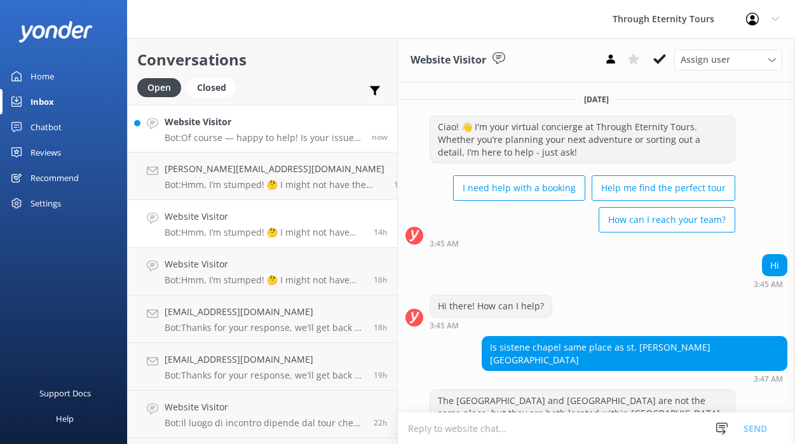
scroll to position [257, 0]
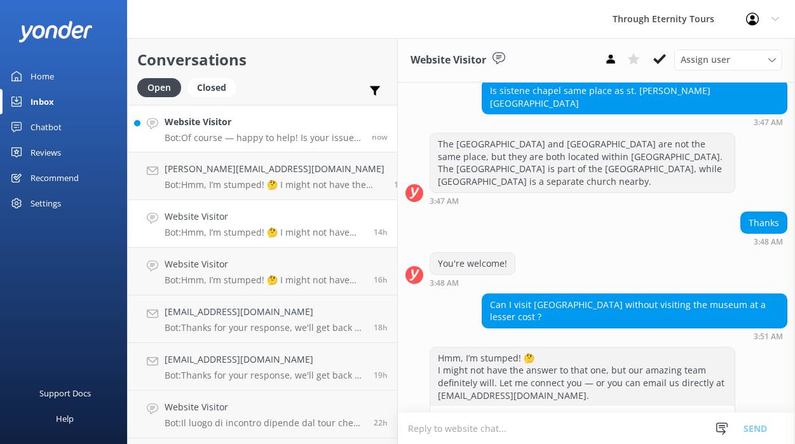
click at [247, 121] on h4 "Website Visitor" at bounding box center [264, 122] width 198 height 14
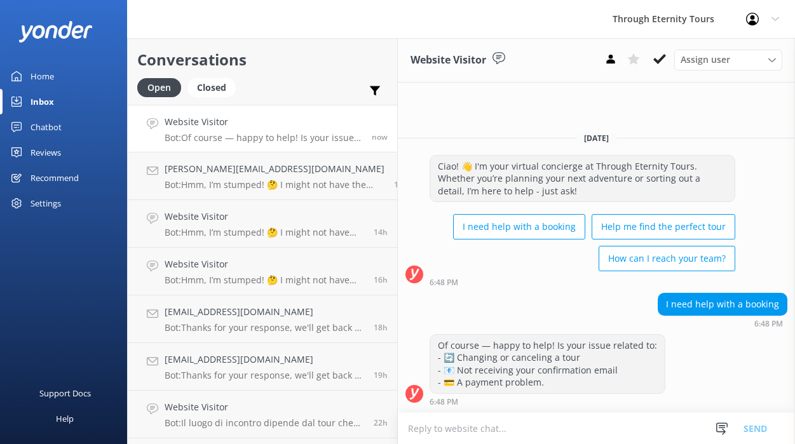
click at [523, 436] on textarea at bounding box center [596, 428] width 397 height 31
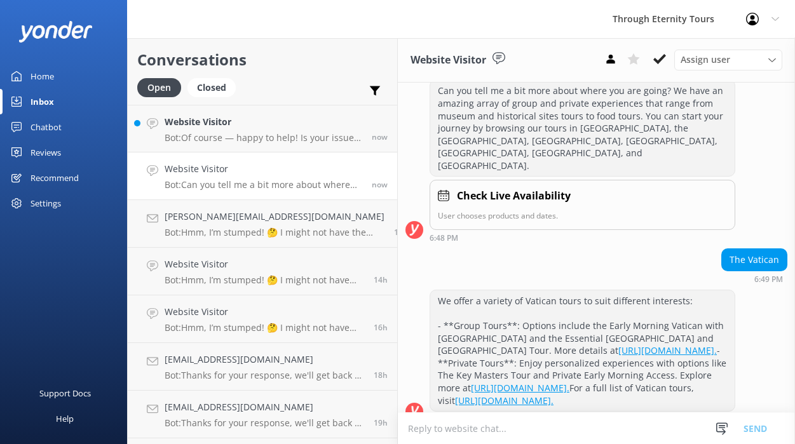
scroll to position [365, 0]
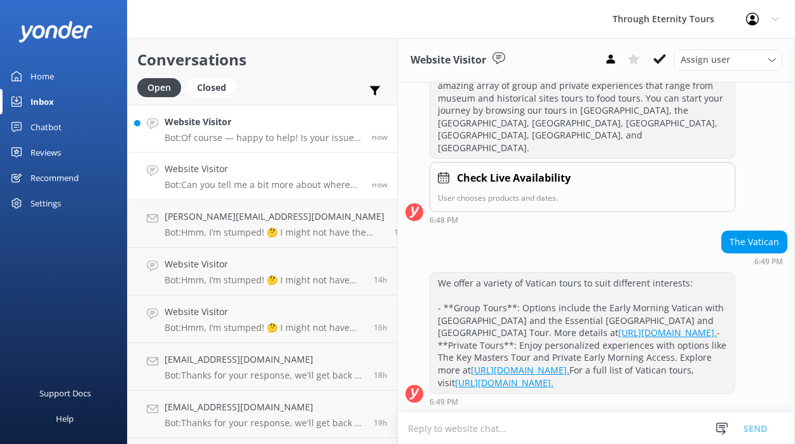
click at [313, 124] on h4 "Website Visitor" at bounding box center [264, 122] width 198 height 14
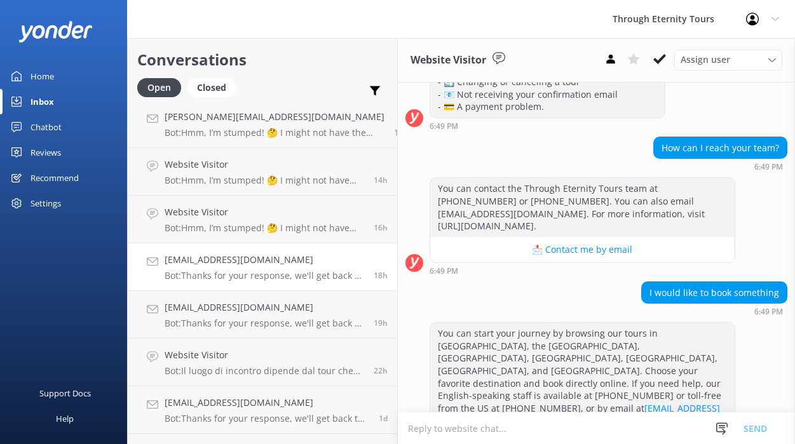
scroll to position [137, 0]
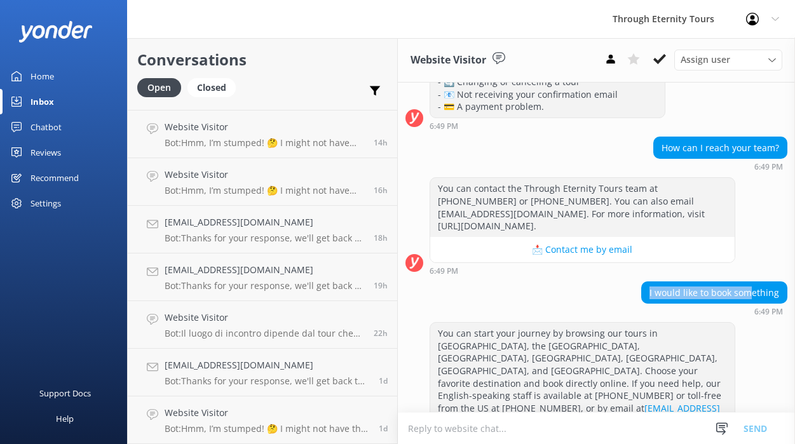
drag, startPoint x: 651, startPoint y: 293, endPoint x: 755, endPoint y: 288, distance: 104.3
click at [755, 288] on div "I would like to book something" at bounding box center [714, 293] width 145 height 22
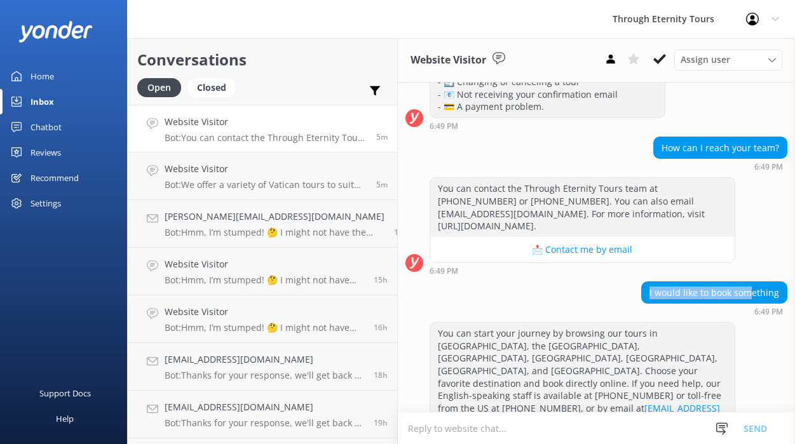
click at [239, 126] on h4 "Website Visitor" at bounding box center [266, 122] width 202 height 14
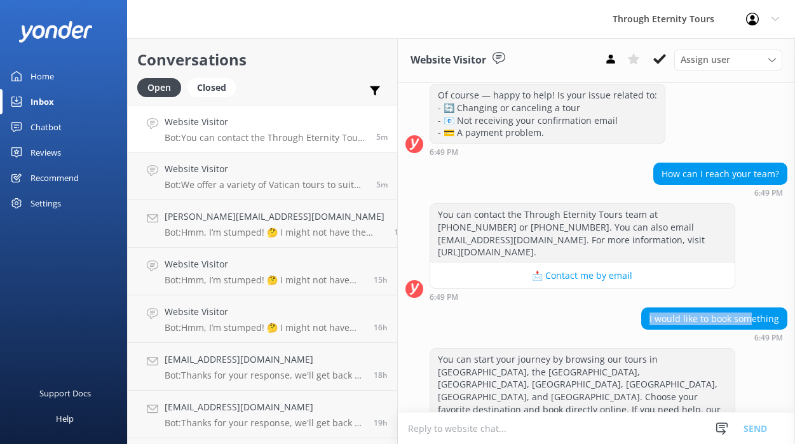
scroll to position [204, 0]
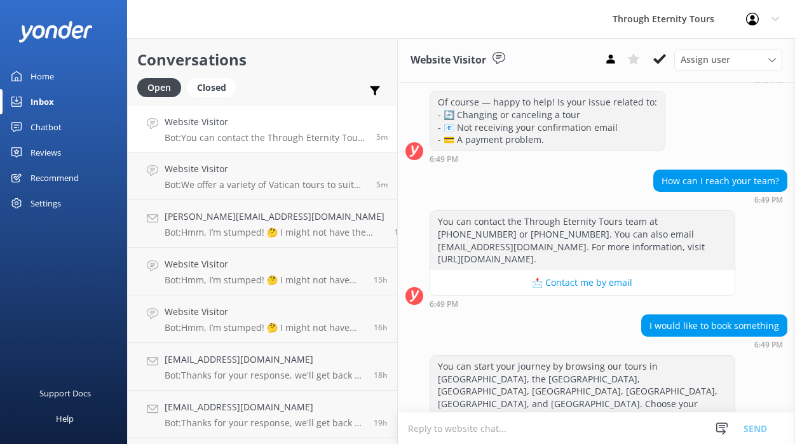
click at [501, 170] on div "How can I reach your team? 6:49 PM" at bounding box center [596, 187] width 397 height 35
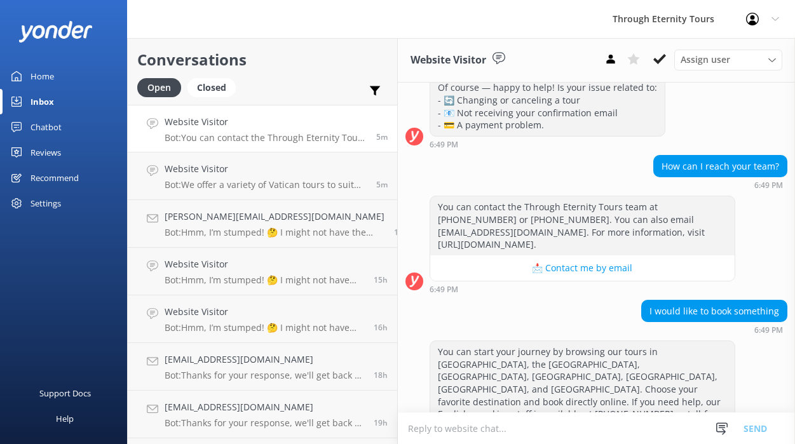
scroll to position [237, 0]
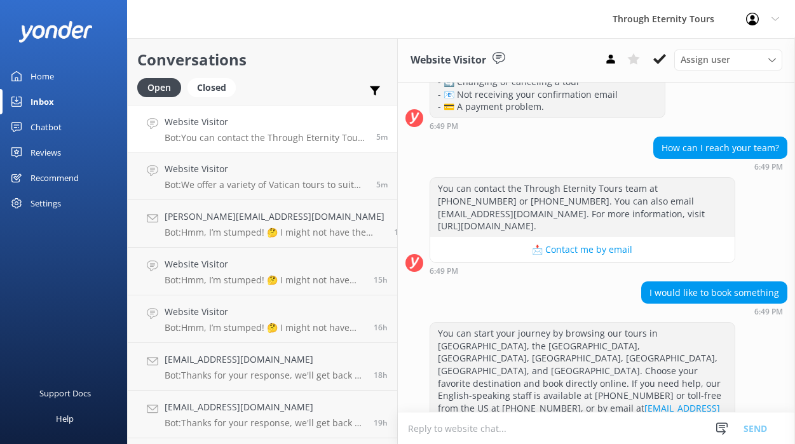
click at [239, 123] on h4 "Website Visitor" at bounding box center [266, 122] width 202 height 14
click at [468, 438] on textarea at bounding box center [596, 428] width 397 height 31
click at [661, 61] on icon at bounding box center [659, 59] width 13 height 13
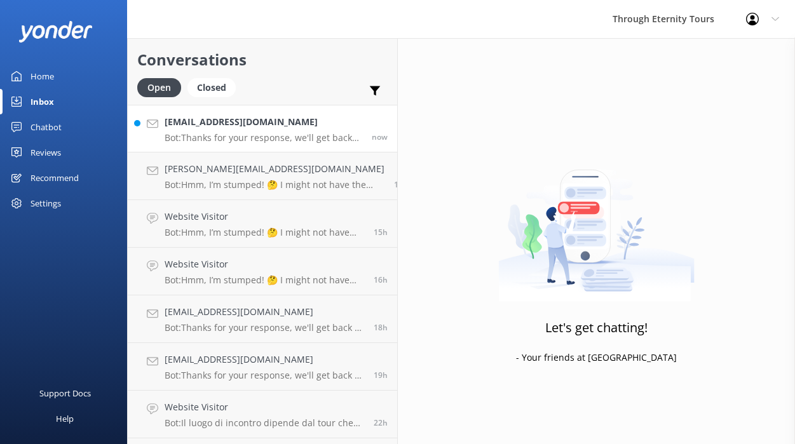
click at [262, 130] on div "[EMAIL_ADDRESS][DOMAIN_NAME] Bot: Thanks for your response, we'll get back to y…" at bounding box center [264, 128] width 198 height 27
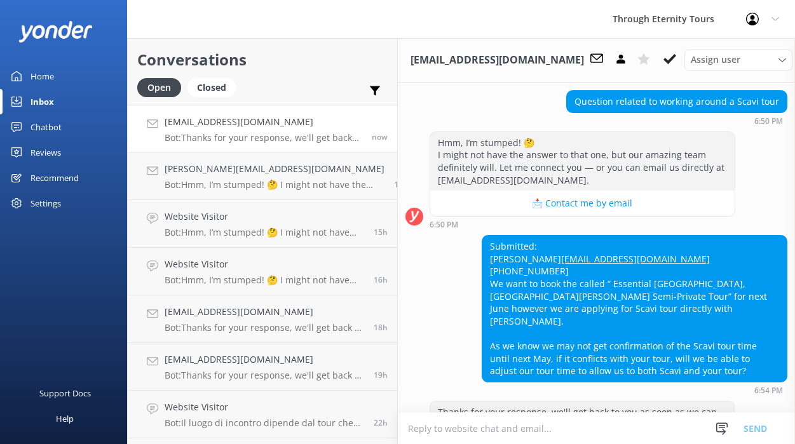
scroll to position [728, 0]
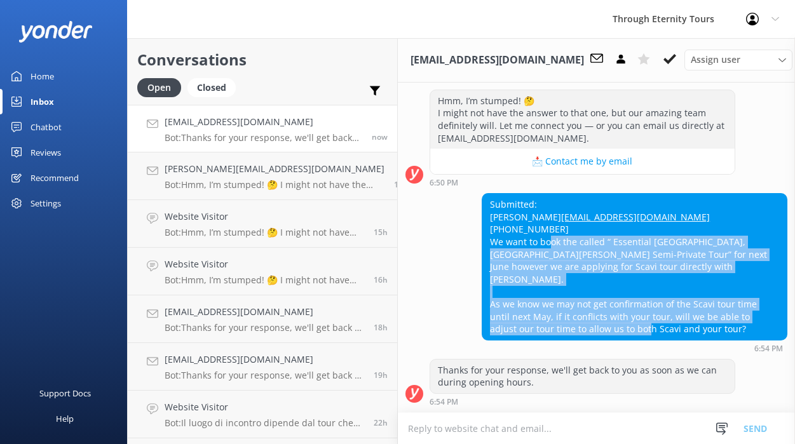
drag, startPoint x: 536, startPoint y: 253, endPoint x: 557, endPoint y: 329, distance: 79.3
click at [557, 329] on div "Submitted: [PERSON_NAME] [PERSON_NAME][EMAIL_ADDRESS][DOMAIN_NAME] [PHONE_NUMBE…" at bounding box center [634, 267] width 304 height 146
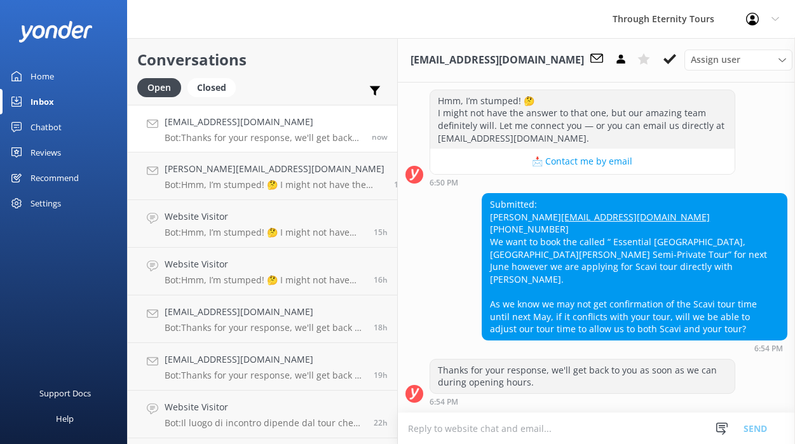
click at [578, 297] on div "Submitted: [PERSON_NAME] [PERSON_NAME][EMAIL_ADDRESS][DOMAIN_NAME] [PHONE_NUMBE…" at bounding box center [634, 267] width 304 height 146
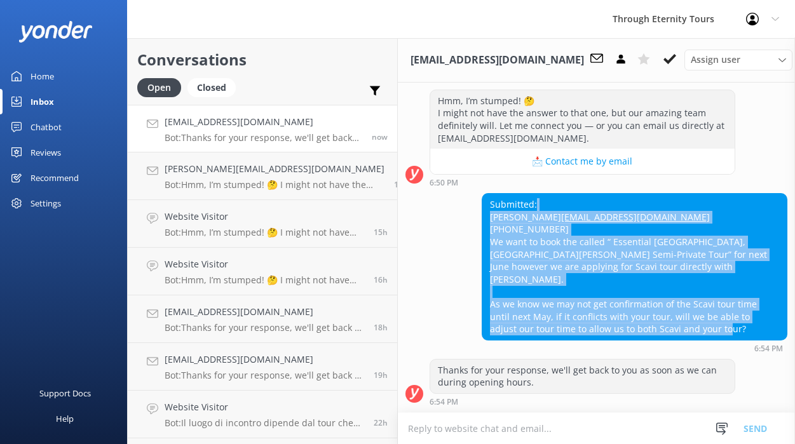
drag, startPoint x: 653, startPoint y: 330, endPoint x: 646, endPoint y: 204, distance: 126.6
click at [646, 204] on div "Submitted: [PERSON_NAME] [PERSON_NAME][EMAIL_ADDRESS][DOMAIN_NAME] [PHONE_NUMBE…" at bounding box center [634, 267] width 304 height 146
